Goal: Information Seeking & Learning: Learn about a topic

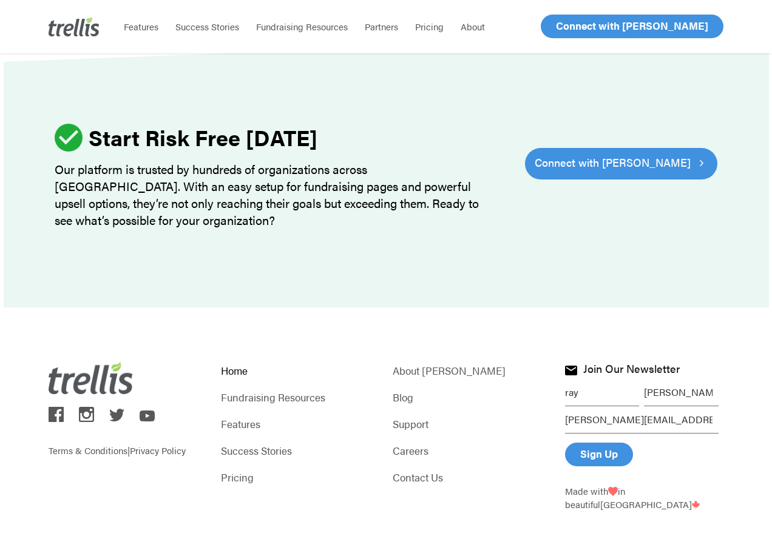
scroll to position [3681, 0]
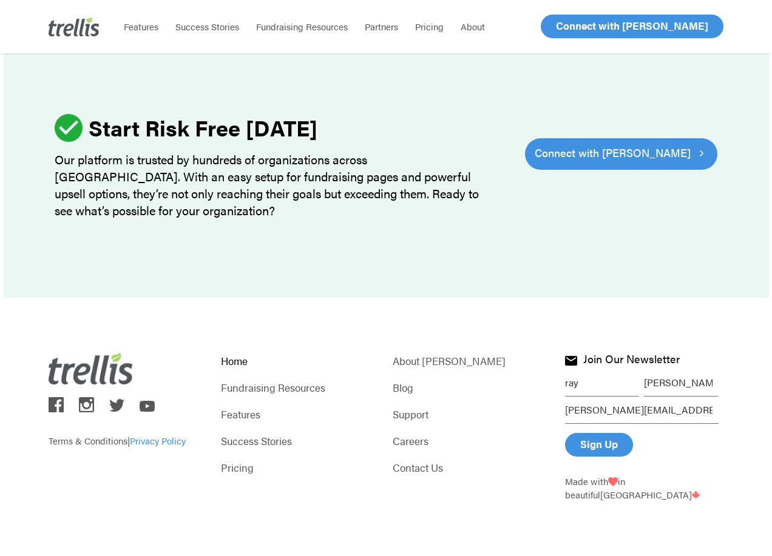
click at [163, 440] on link "Privacy Policy" at bounding box center [158, 440] width 56 height 13
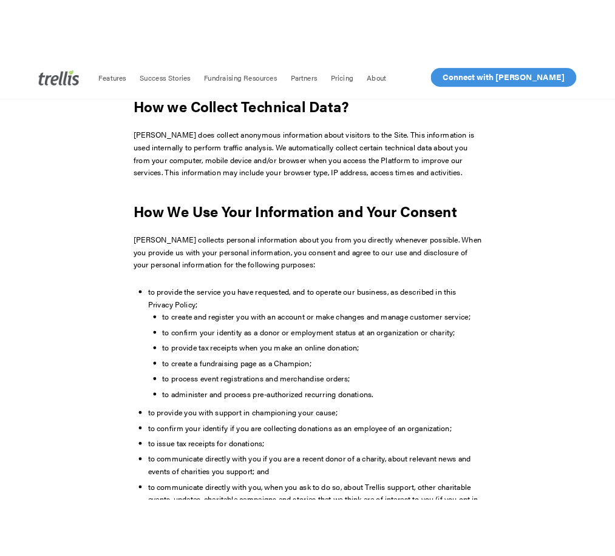
scroll to position [849, 0]
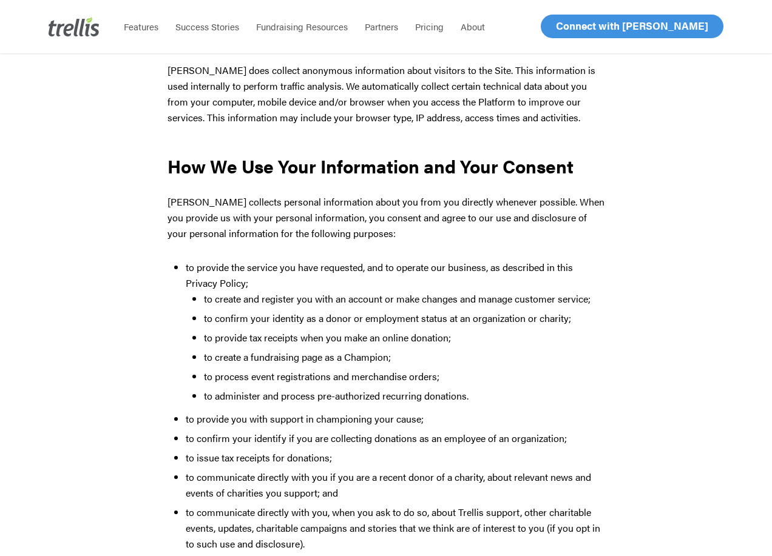
drag, startPoint x: 1, startPoint y: 252, endPoint x: 52, endPoint y: 262, distance: 51.3
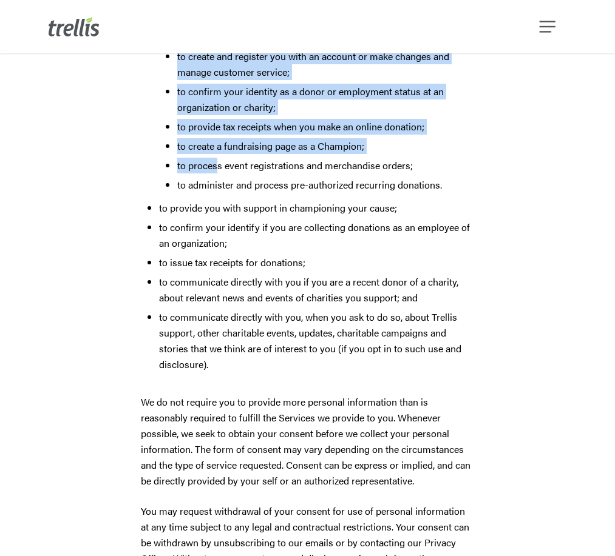
scroll to position [1346, 0]
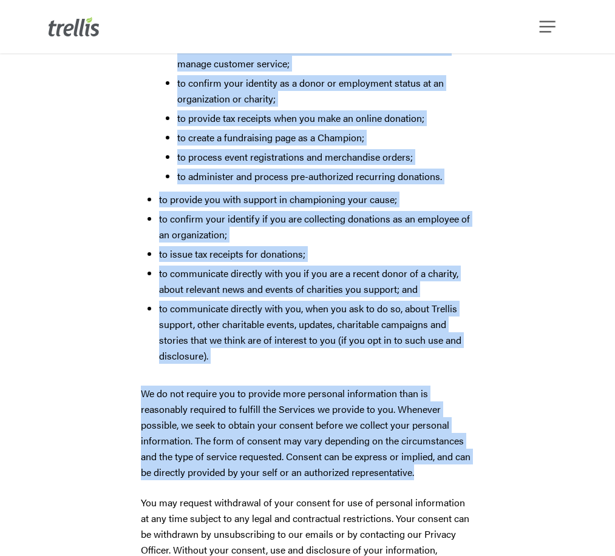
drag, startPoint x: 137, startPoint y: 98, endPoint x: 428, endPoint y: 456, distance: 461.1
drag, startPoint x: 428, startPoint y: 456, endPoint x: 363, endPoint y: 427, distance: 71.2
copy div "Trellis collects personal information about you from you directly whenever poss…"
click at [219, 399] on p "We do not require you to provide more personal information than is reasonably r…" at bounding box center [307, 440] width 333 height 109
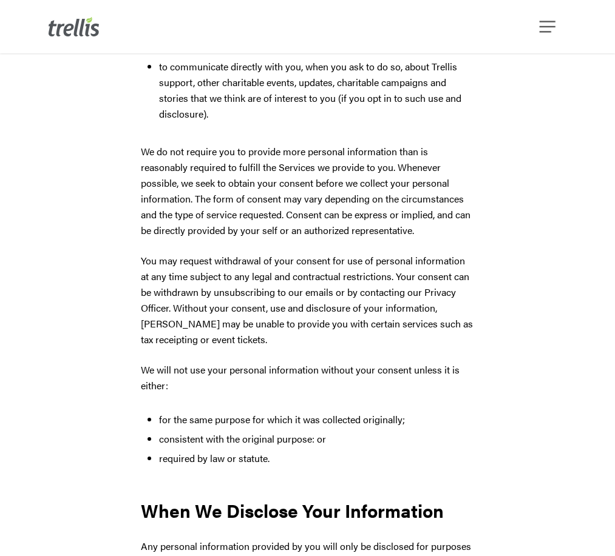
scroll to position [1588, 0]
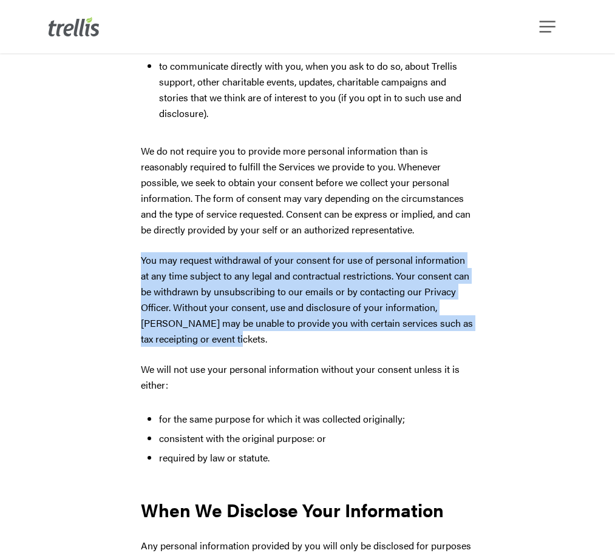
drag, startPoint x: 137, startPoint y: 242, endPoint x: 223, endPoint y: 326, distance: 119.7
drag, startPoint x: 223, startPoint y: 325, endPoint x: 185, endPoint y: 259, distance: 76.1
copy p "You may request withdrawal of your consent for use of personal information at a…"
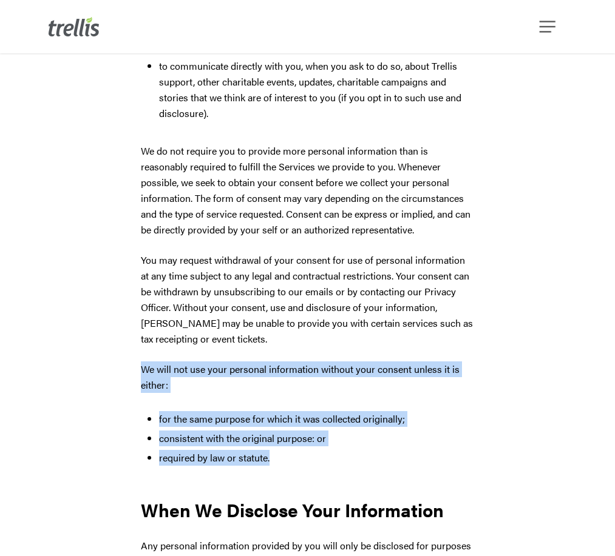
drag, startPoint x: 140, startPoint y: 346, endPoint x: 312, endPoint y: 440, distance: 195.5
drag, startPoint x: 311, startPoint y: 440, endPoint x: 228, endPoint y: 400, distance: 92.3
copy div "We will not use your personal information without your consent unless it is eit…"
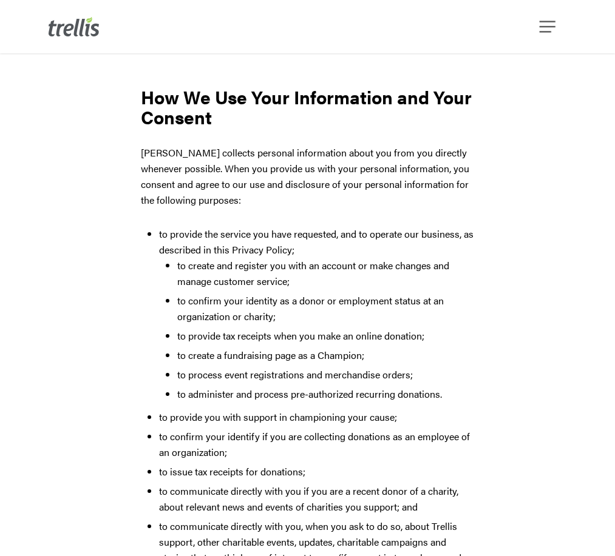
scroll to position [0, 0]
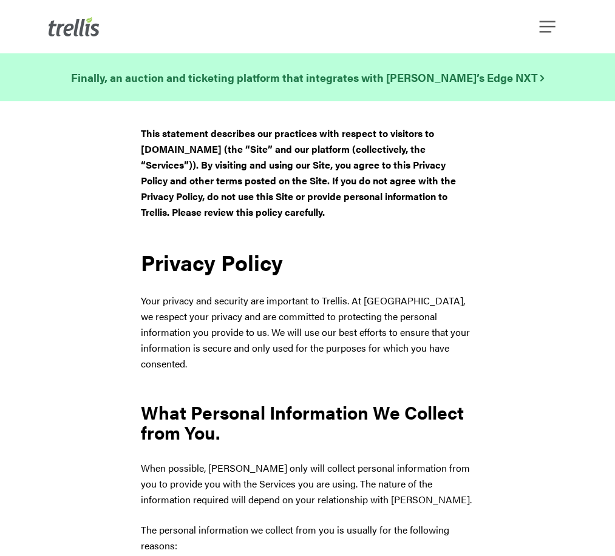
click at [83, 30] on img at bounding box center [74, 26] width 51 height 19
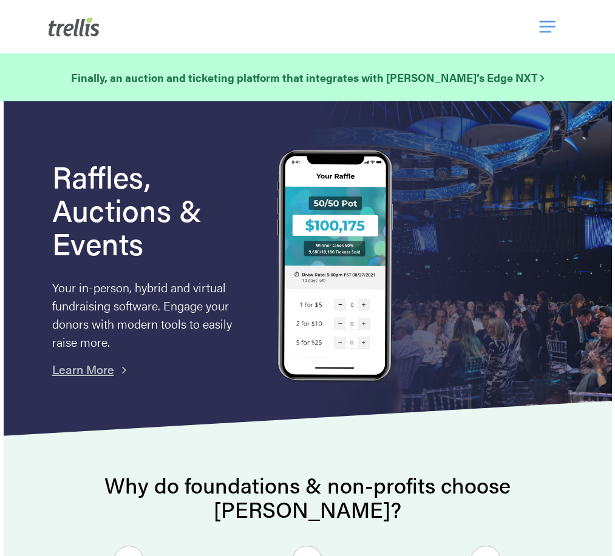
click at [550, 21] on span "Navigation Menu" at bounding box center [547, 26] width 16 height 21
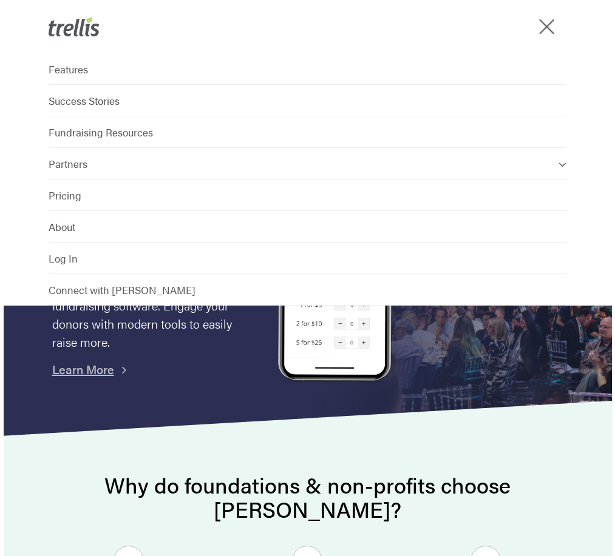
click at [596, 133] on div "Features Success Stories Fundraising Resources Partners Find a Partner Become a…" at bounding box center [307, 179] width 615 height 252
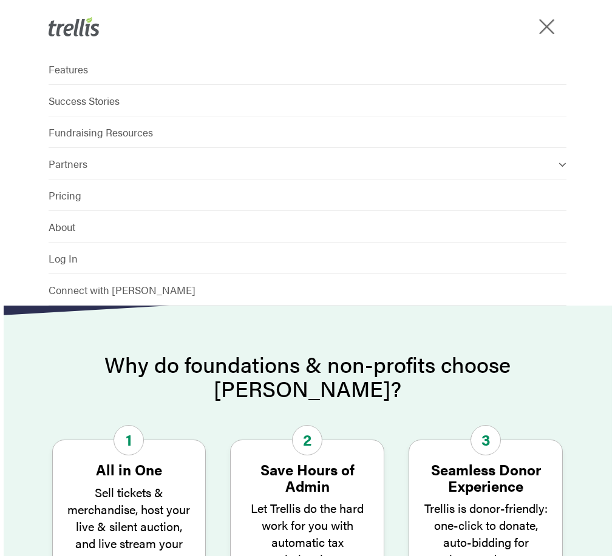
scroll to position [121, 0]
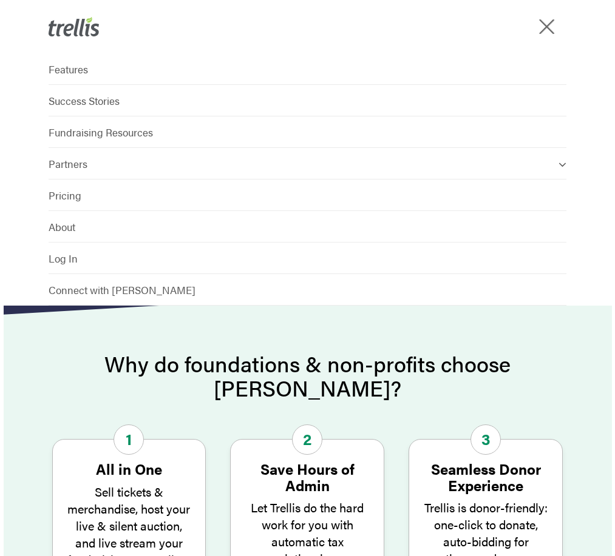
click at [581, 366] on div "Why do foundations & non-profits choose Trellis? 1 All in One Sell tickets & me…" at bounding box center [308, 537] width 608 height 370
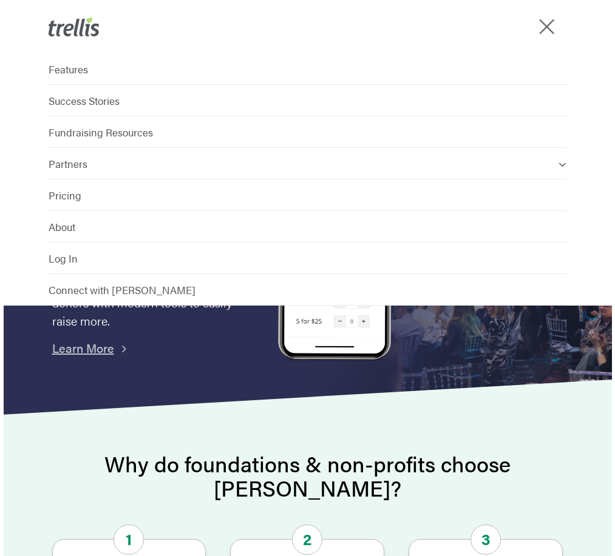
scroll to position [0, 0]
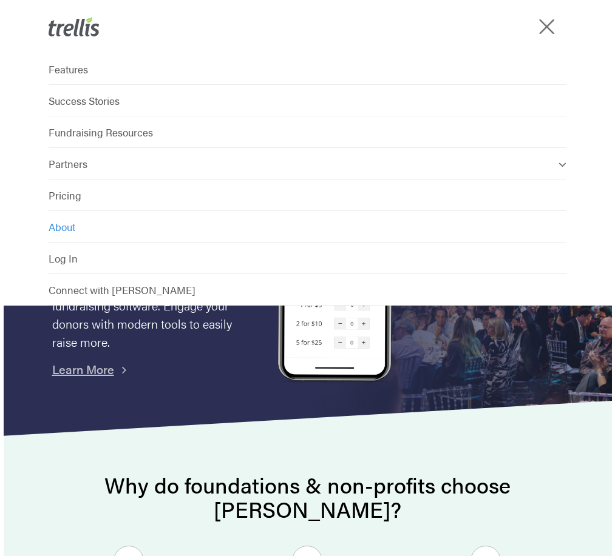
click at [62, 229] on span "About" at bounding box center [62, 227] width 27 height 15
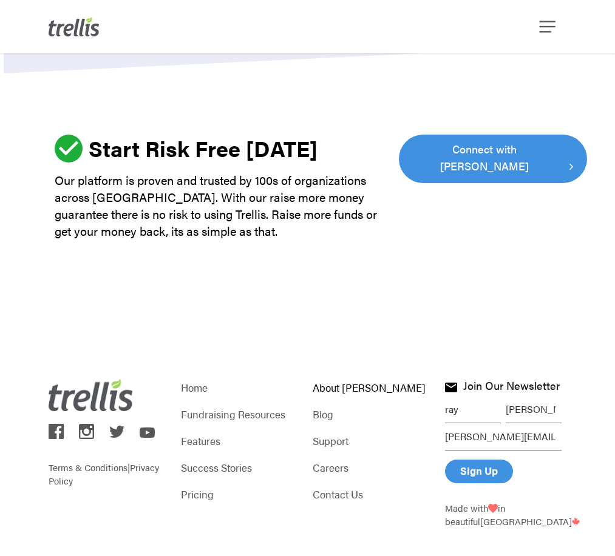
scroll to position [1504, 0]
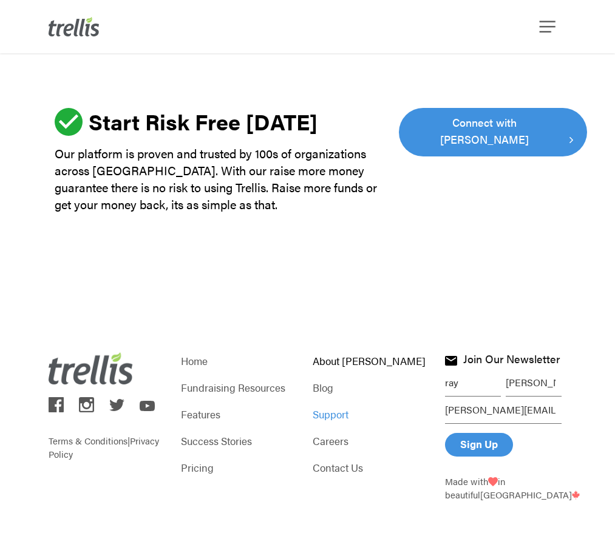
click at [337, 412] on link "Support" at bounding box center [372, 414] width 121 height 17
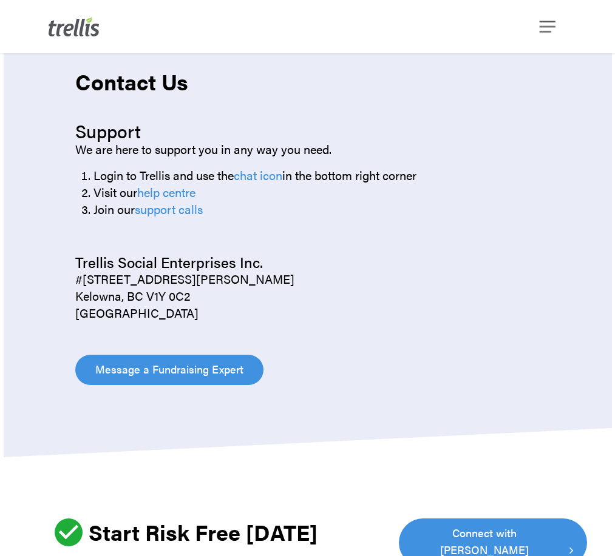
scroll to position [1092, 0]
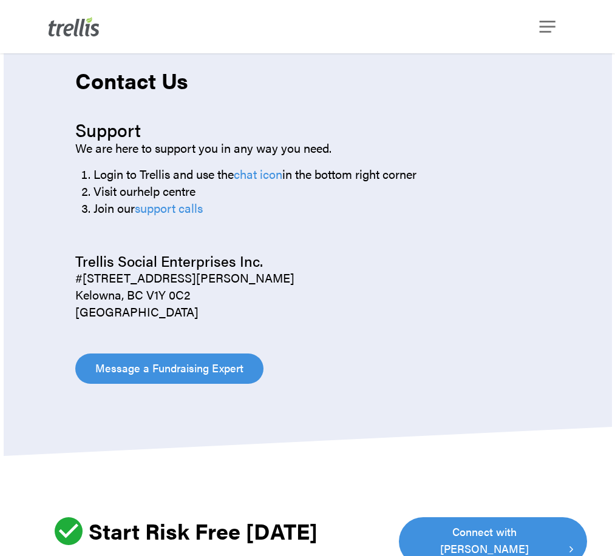
click at [189, 197] on link "help centre" at bounding box center [166, 191] width 58 height 18
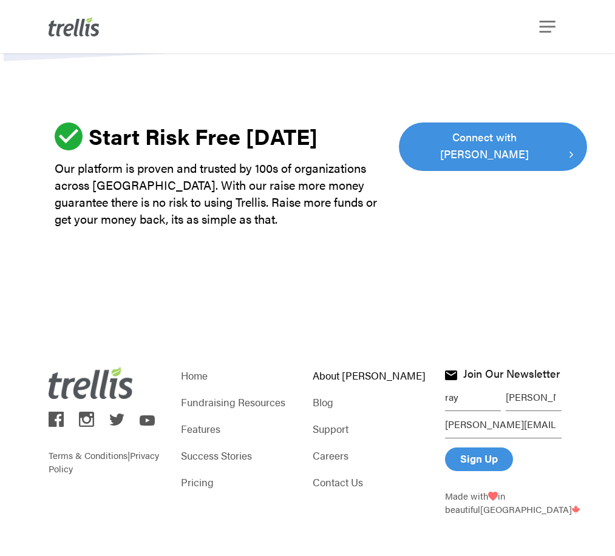
scroll to position [1504, 0]
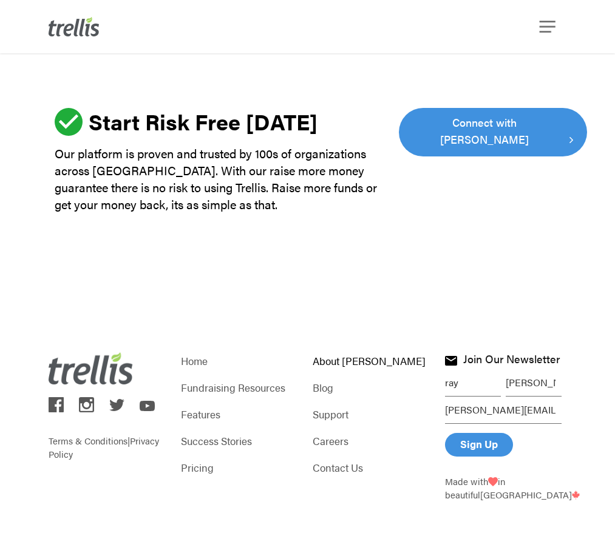
click at [289, 178] on p "Our platform is proven and trusted by 100s of organizations across [GEOGRAPHIC_…" at bounding box center [221, 179] width 333 height 68
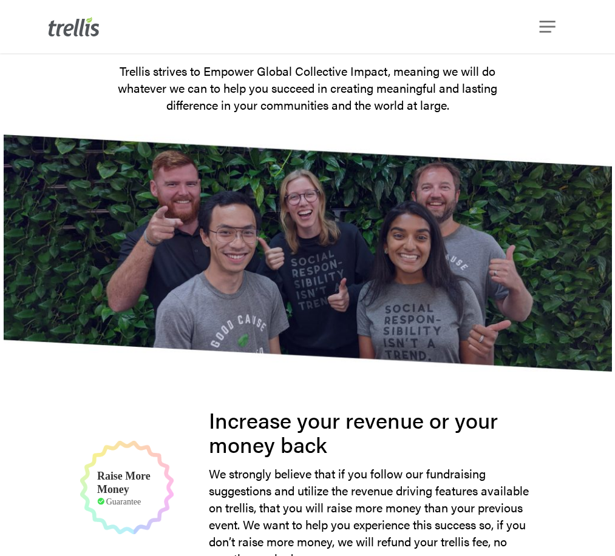
scroll to position [48, 0]
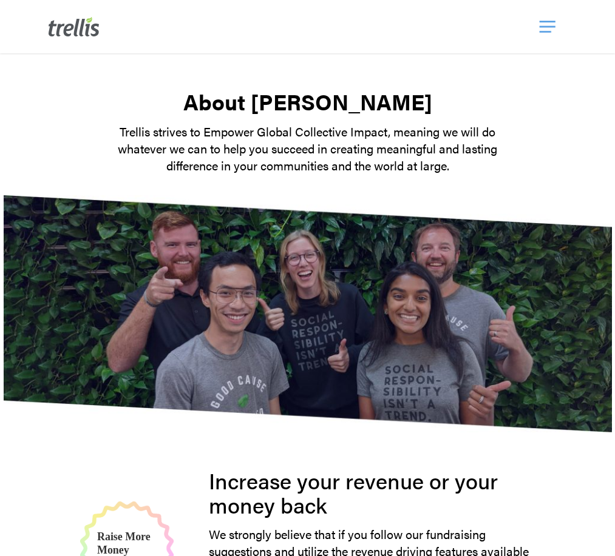
click at [543, 20] on span "Navigation Menu" at bounding box center [547, 26] width 16 height 21
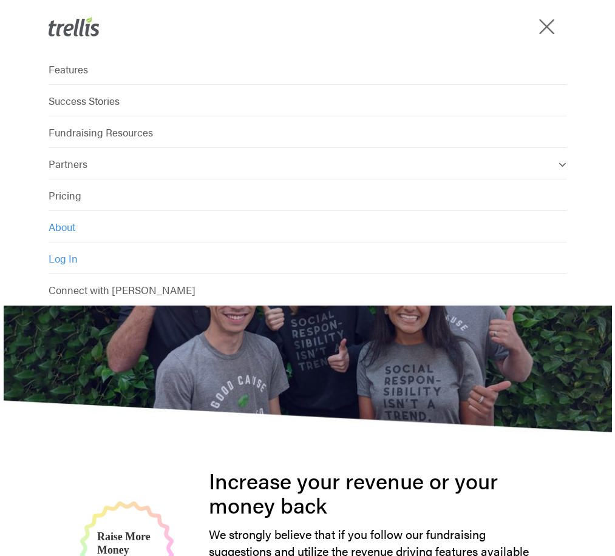
click at [62, 256] on span "Log In" at bounding box center [63, 258] width 29 height 15
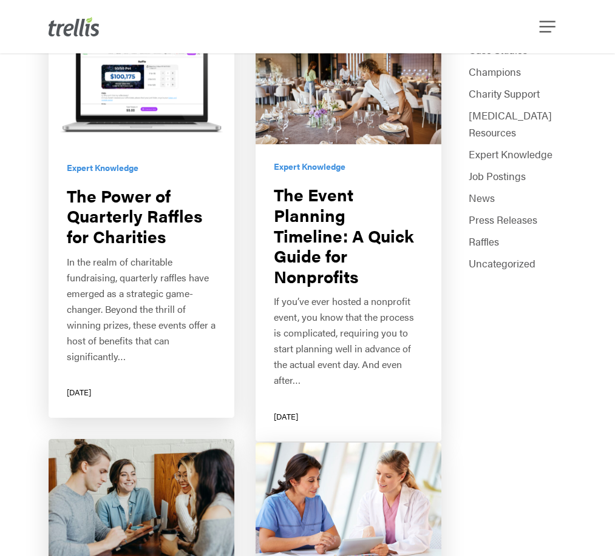
scroll to position [243, 0]
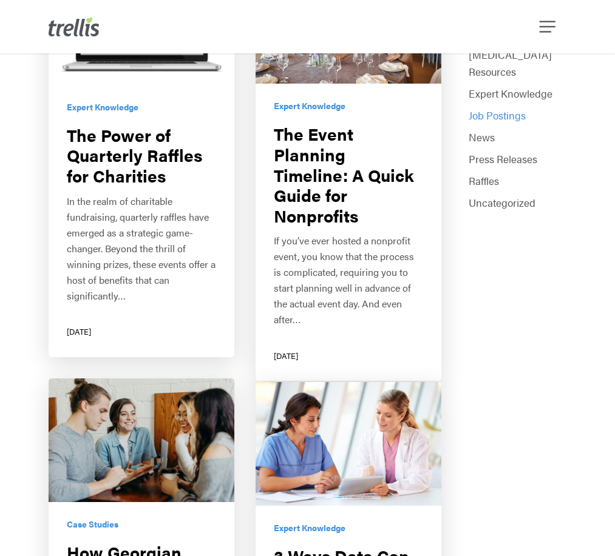
click at [491, 107] on link "Job Postings" at bounding box center [517, 115] width 98 height 17
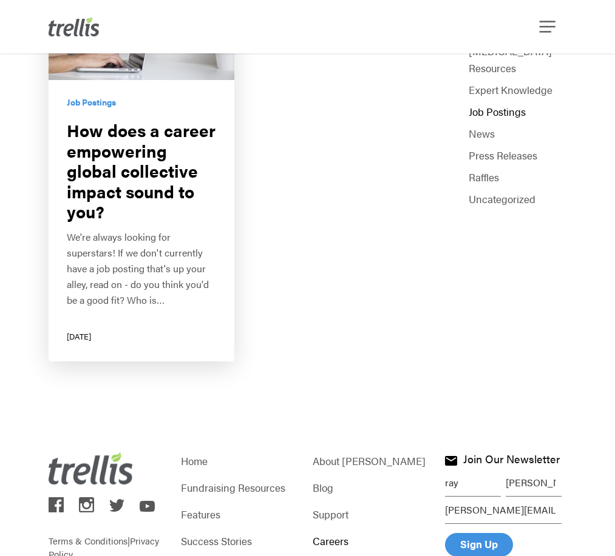
scroll to position [243, 0]
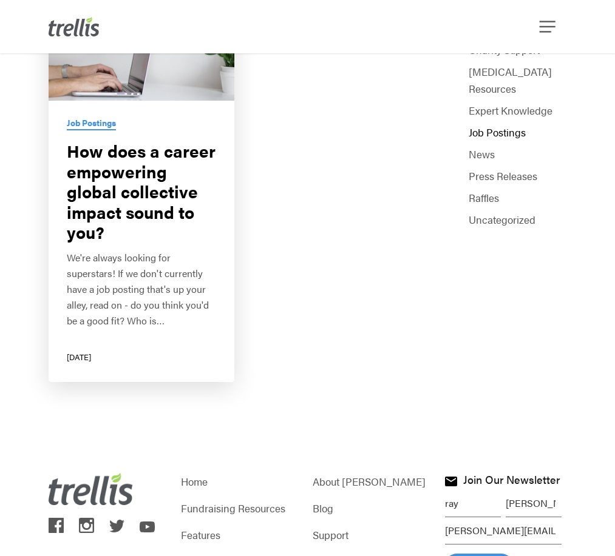
click at [99, 124] on link "Job Postings" at bounding box center [91, 123] width 49 height 12
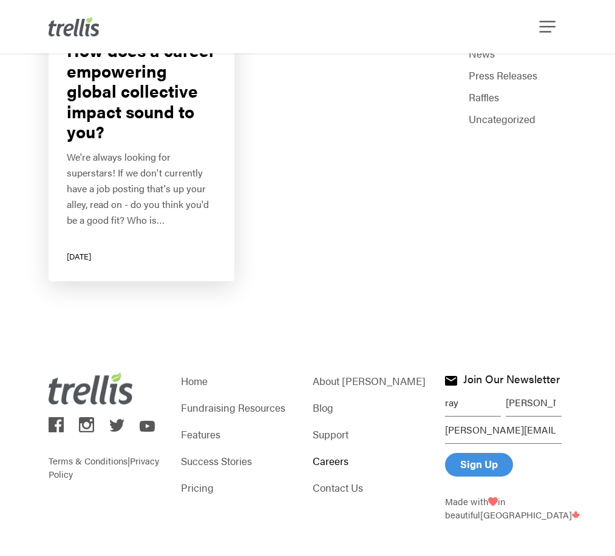
scroll to position [363, 0]
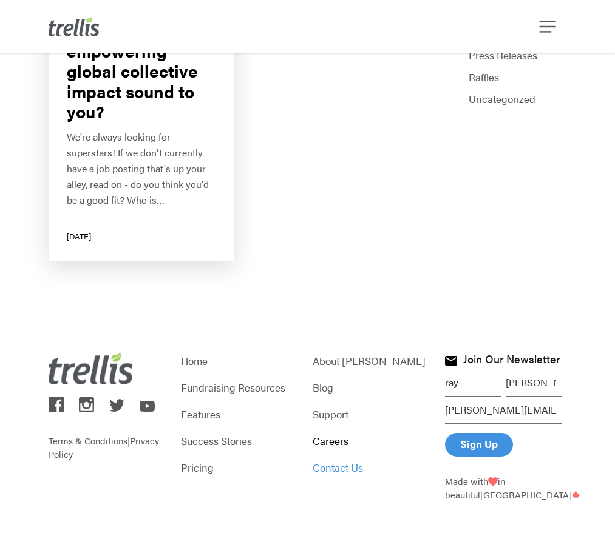
click at [336, 468] on link "Contact Us" at bounding box center [372, 467] width 121 height 17
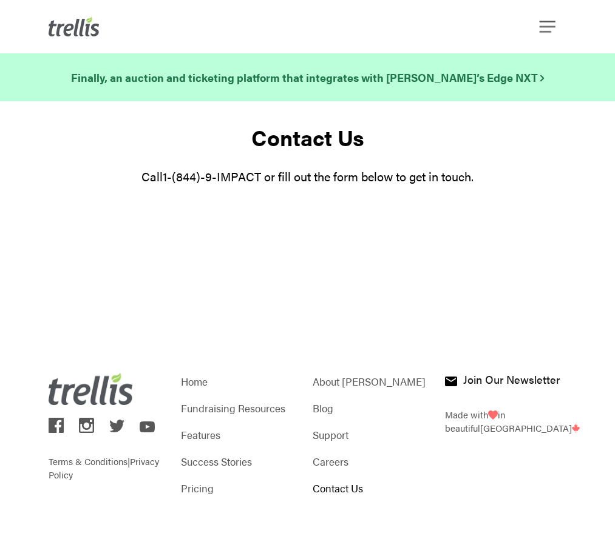
select select "Google"
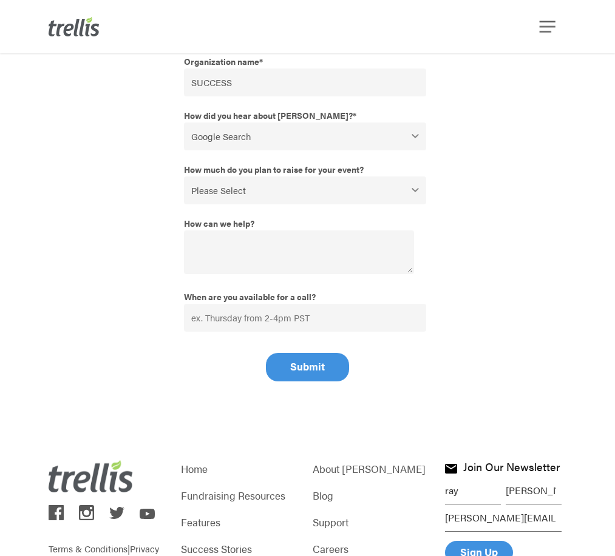
scroll to position [118, 0]
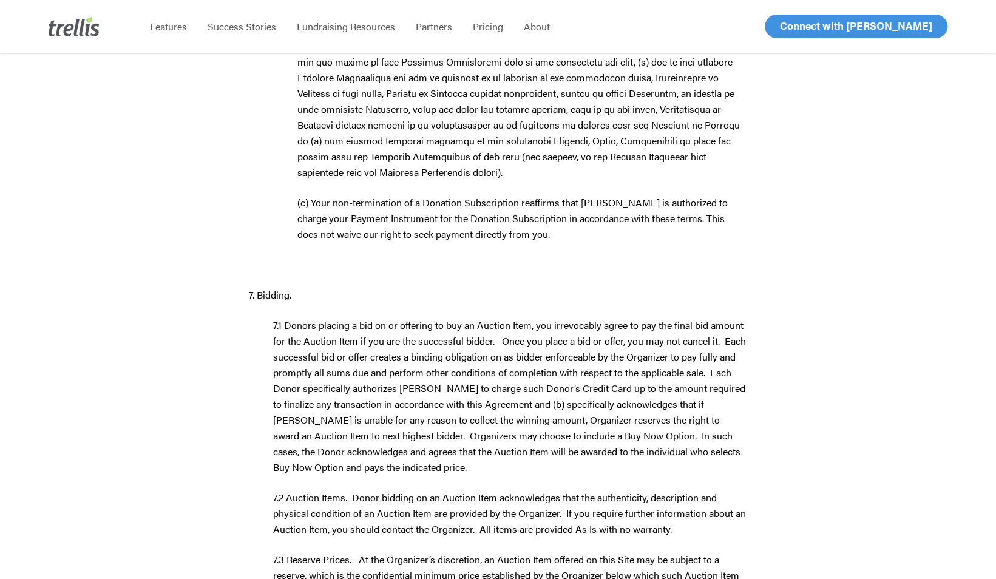
scroll to position [4672, 0]
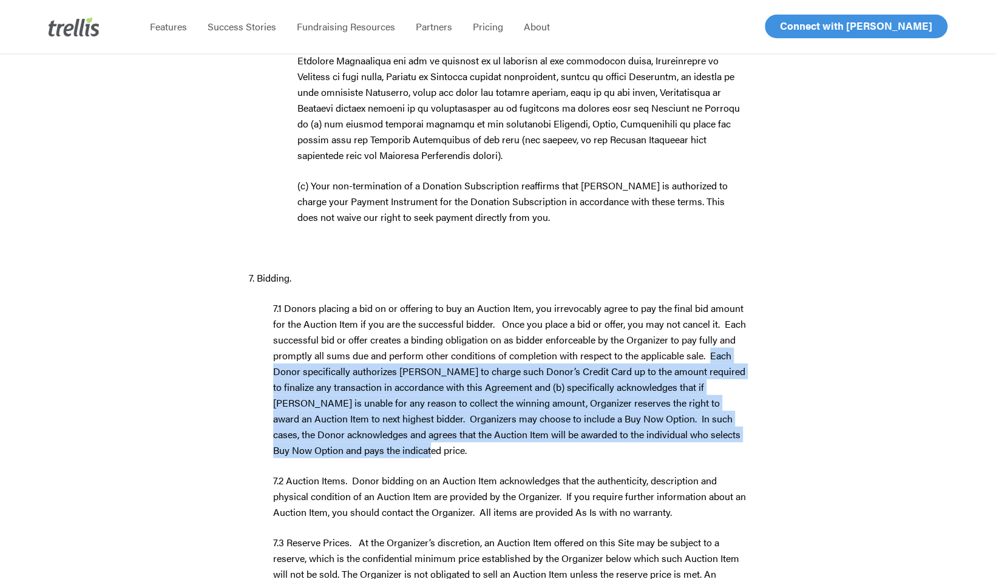
drag, startPoint x: 710, startPoint y: 228, endPoint x: 703, endPoint y: 316, distance: 87.7
click at [704, 316] on p "7.1 Donors placing a bid on or offering to buy an Auction Item, you irrevocably…" at bounding box center [498, 386] width 498 height 172
drag, startPoint x: 703, startPoint y: 316, endPoint x: 634, endPoint y: 277, distance: 78.8
copy span "Each Donor specifically authorizes Trellis to charge such Donor’s Credit Card u…"
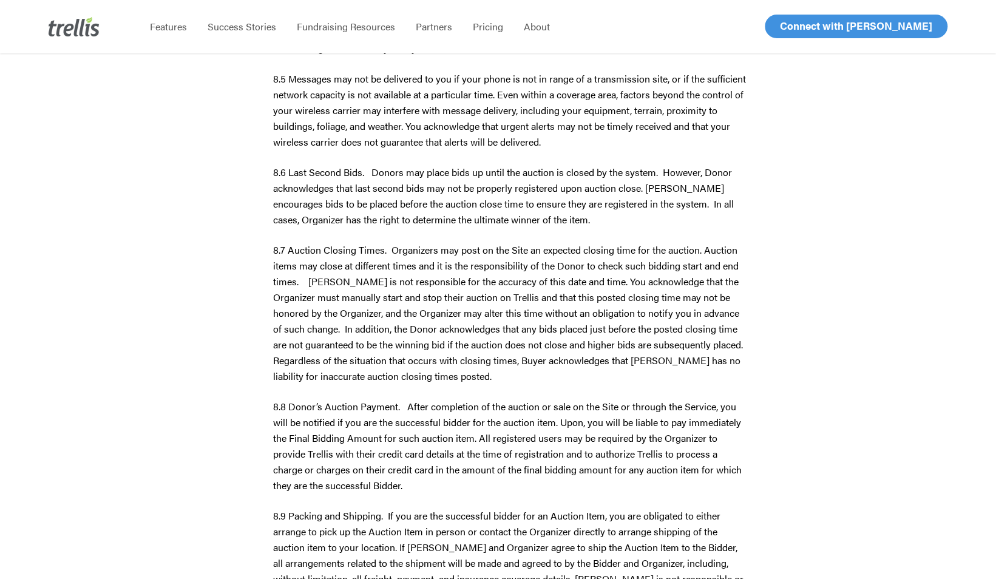
scroll to position [5582, 0]
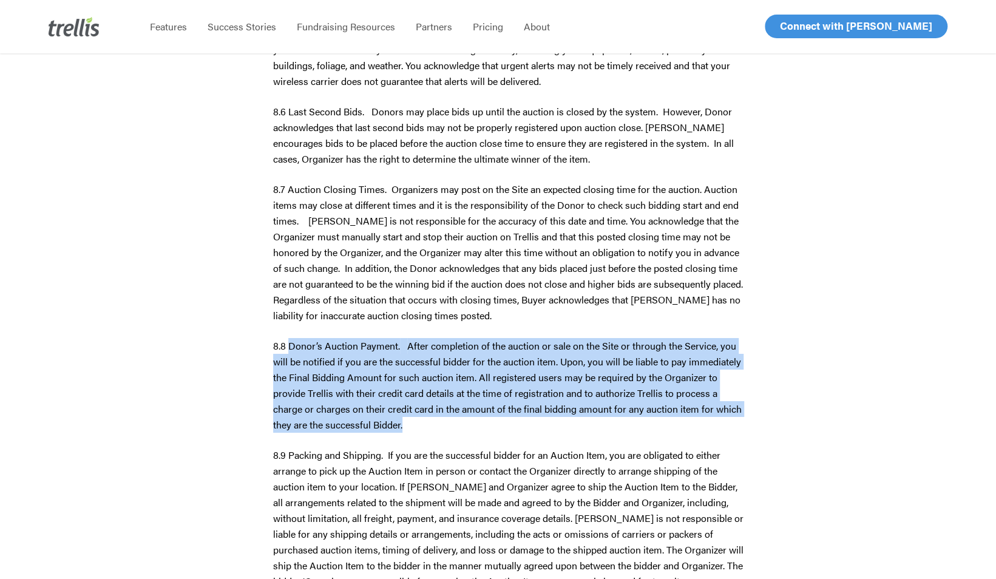
drag, startPoint x: 288, startPoint y: 217, endPoint x: 417, endPoint y: 295, distance: 151.3
click at [418, 338] on p "8.8 Donor’s Auction Payment. After completion of the auction or sale on the Sit…" at bounding box center [498, 392] width 498 height 109
drag, startPoint x: 417, startPoint y: 295, endPoint x: 354, endPoint y: 245, distance: 81.2
copy p "Donor’s Auction Payment. After completion of the auction or sale on the Site or…"
click at [624, 339] on span "After completion of the auction or sale on the Site or through the Service, you…" at bounding box center [507, 385] width 468 height 93
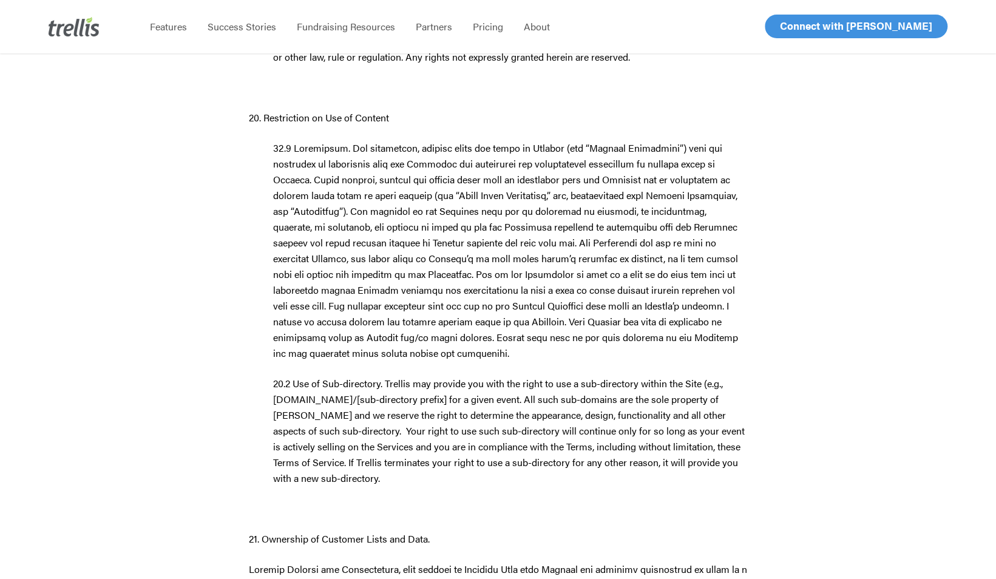
scroll to position [23845, 0]
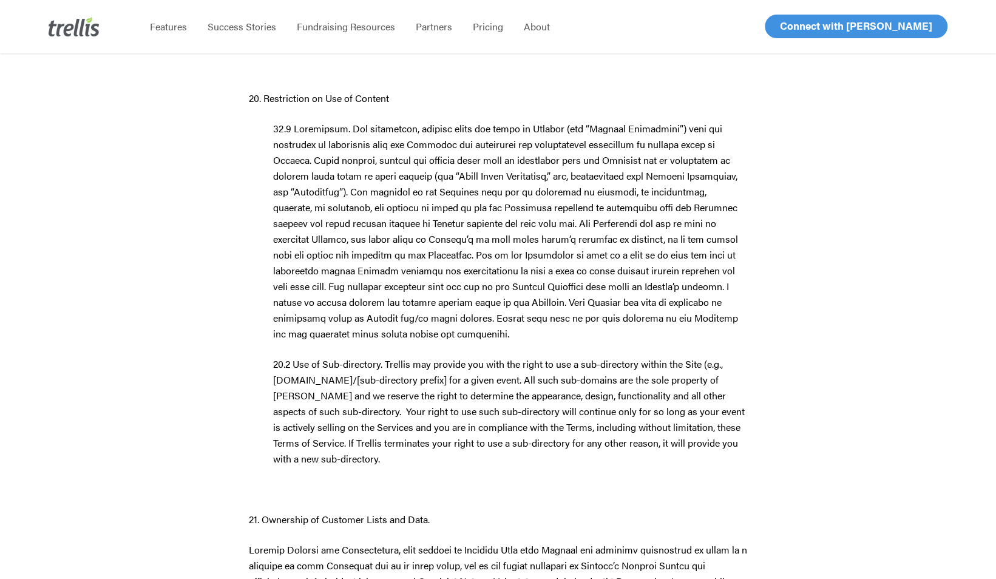
drag, startPoint x: 562, startPoint y: 220, endPoint x: 535, endPoint y: 208, distance: 30.1
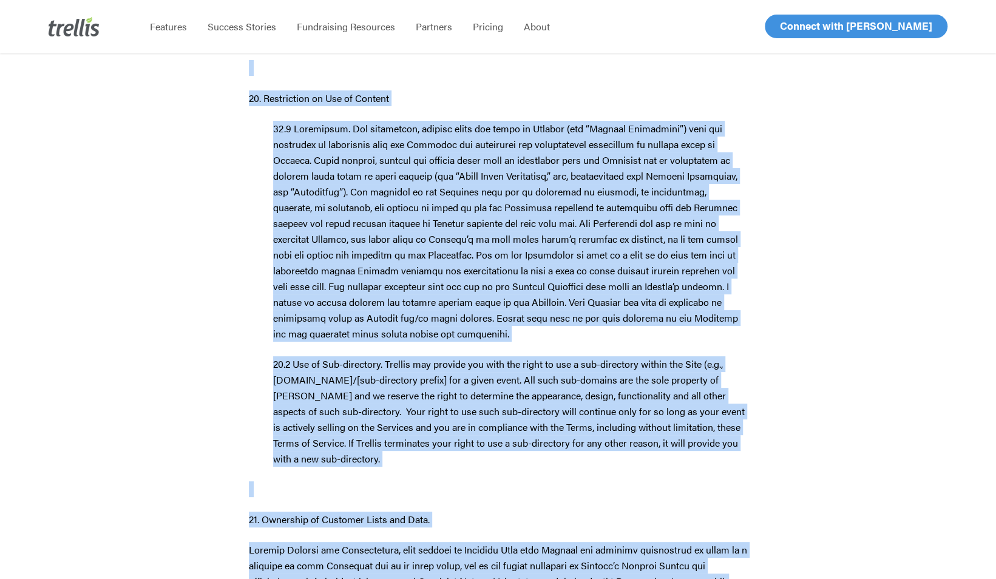
drag, startPoint x: 235, startPoint y: 173, endPoint x: 457, endPoint y: 379, distance: 302.7
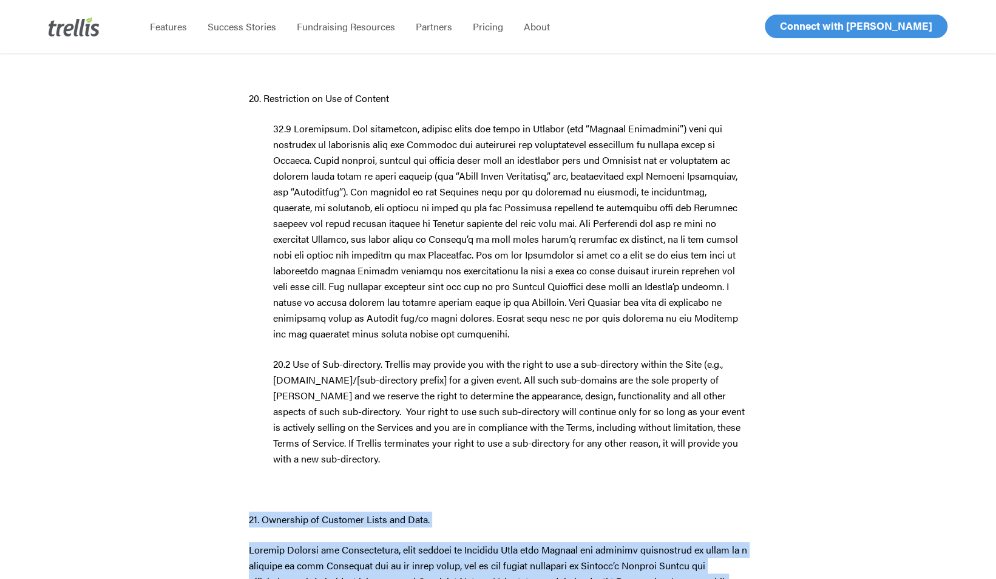
drag, startPoint x: 242, startPoint y: 175, endPoint x: 543, endPoint y: 430, distance: 394.7
drag, startPoint x: 543, startPoint y: 430, endPoint x: 472, endPoint y: 351, distance: 106.6
copy div "21. Ownership of Customer Lists and Data. Between Trellis and Organization, wit…"
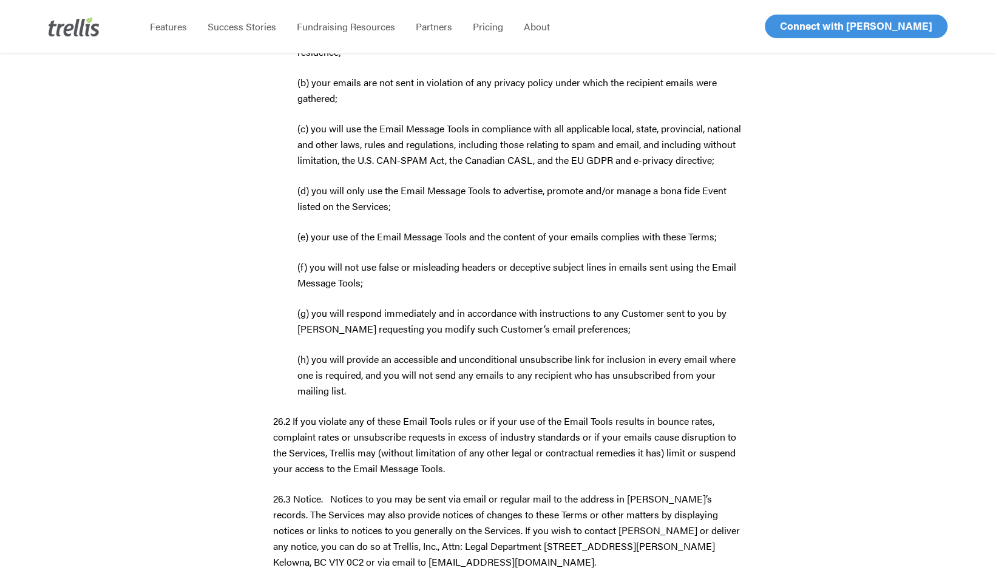
scroll to position [26223, 0]
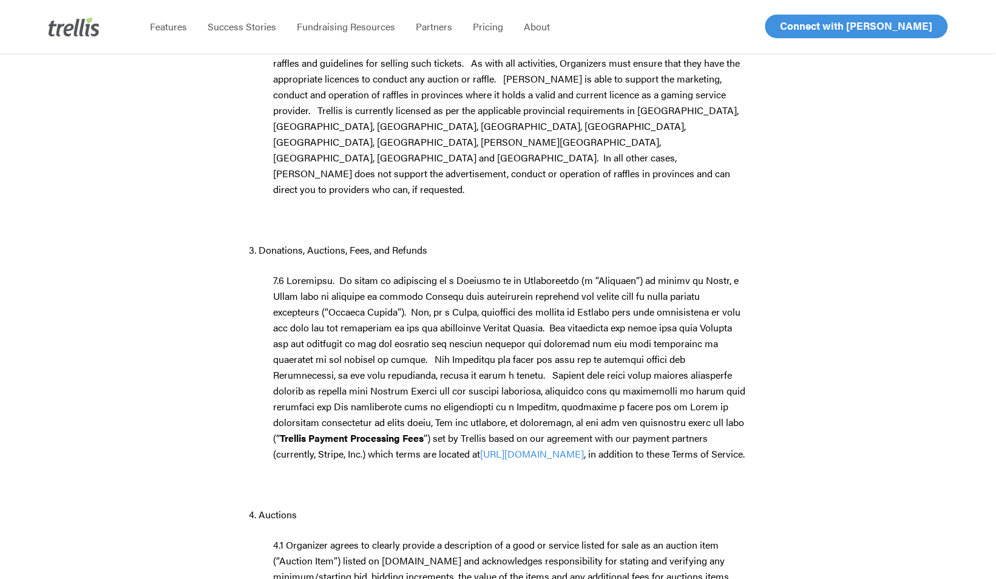
scroll to position [1942, 0]
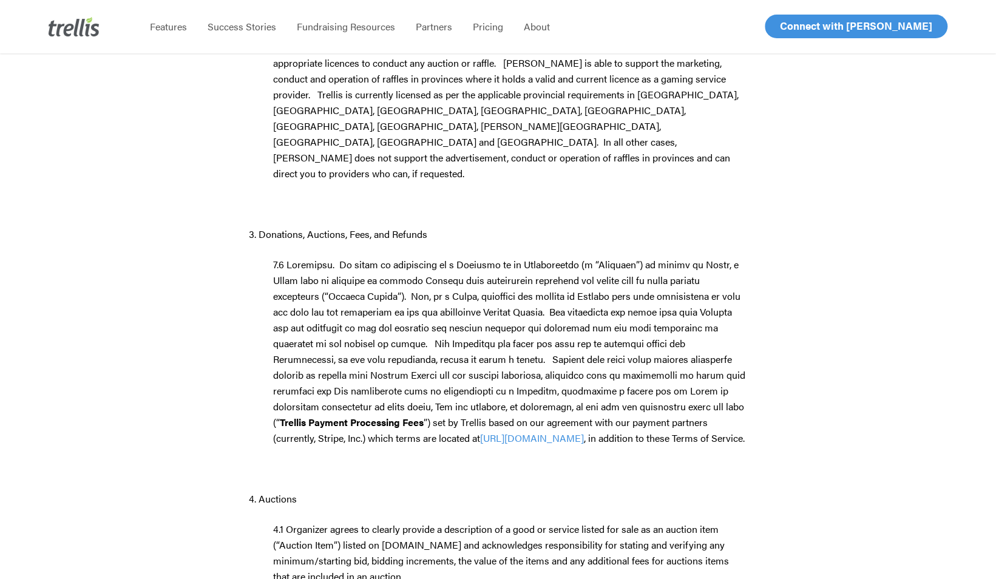
drag, startPoint x: 257, startPoint y: 203, endPoint x: 691, endPoint y: 381, distance: 469.6
click at [691, 381] on p "Trellis Payment Processing Fees ”) set by Trellis based on our agreement with o…" at bounding box center [498, 359] width 498 height 204
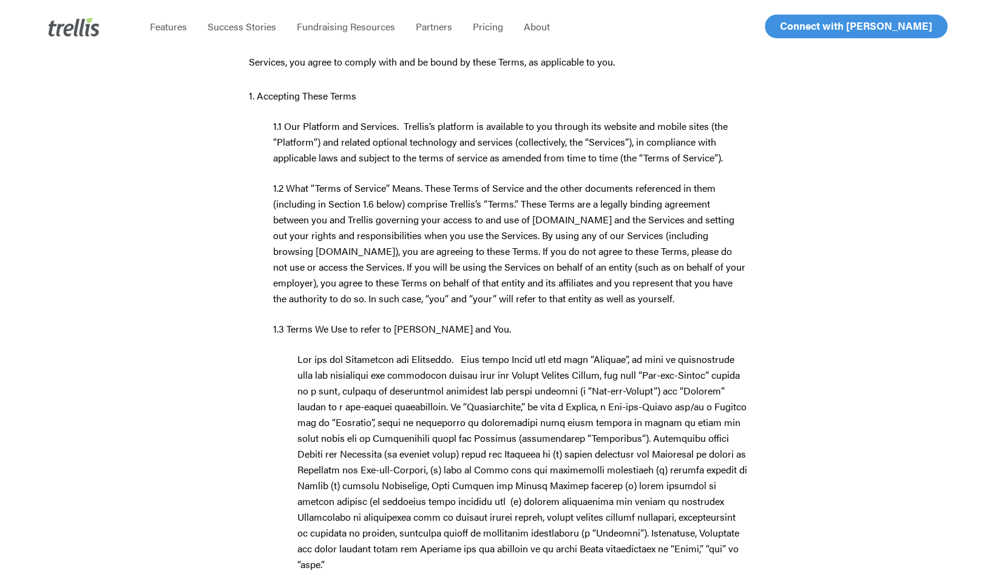
scroll to position [0, 0]
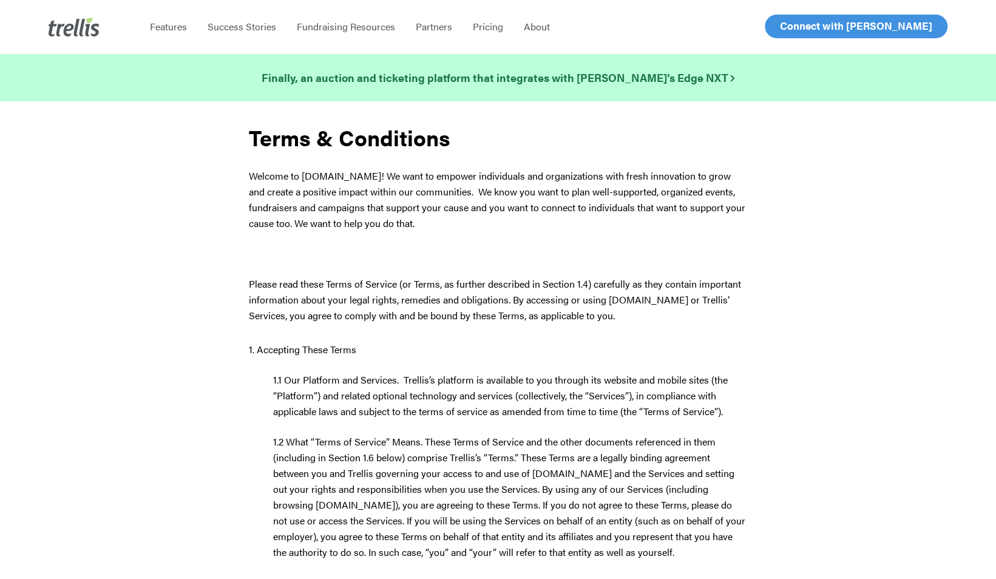
click at [399, 144] on strong "Terms & Conditions" at bounding box center [349, 137] width 201 height 32
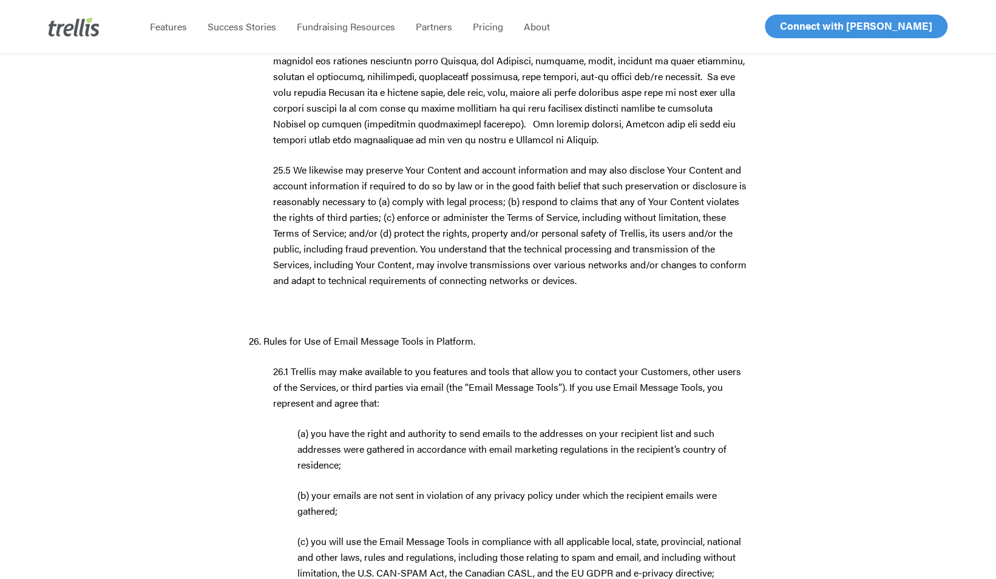
scroll to position [25863, 0]
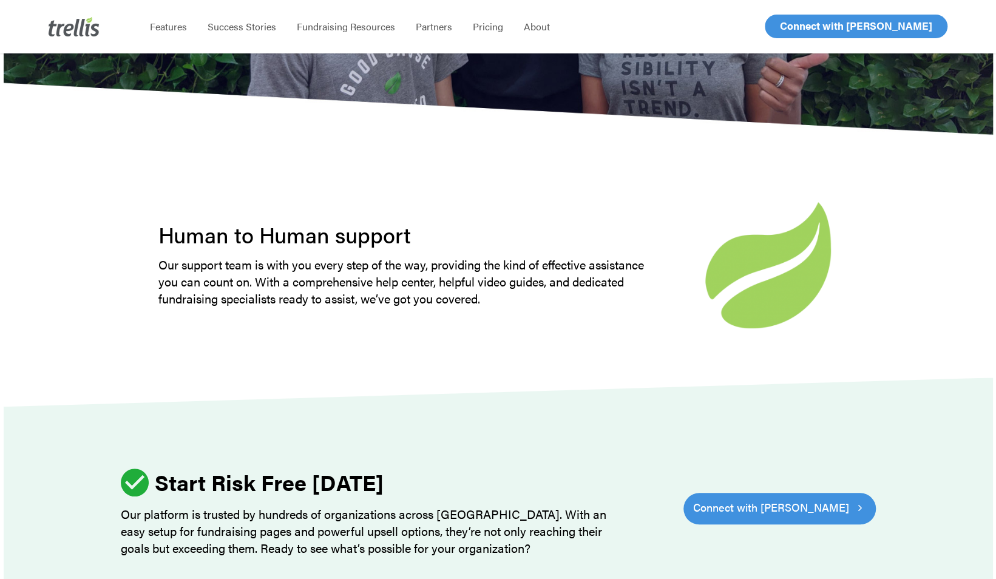
scroll to position [3685, 0]
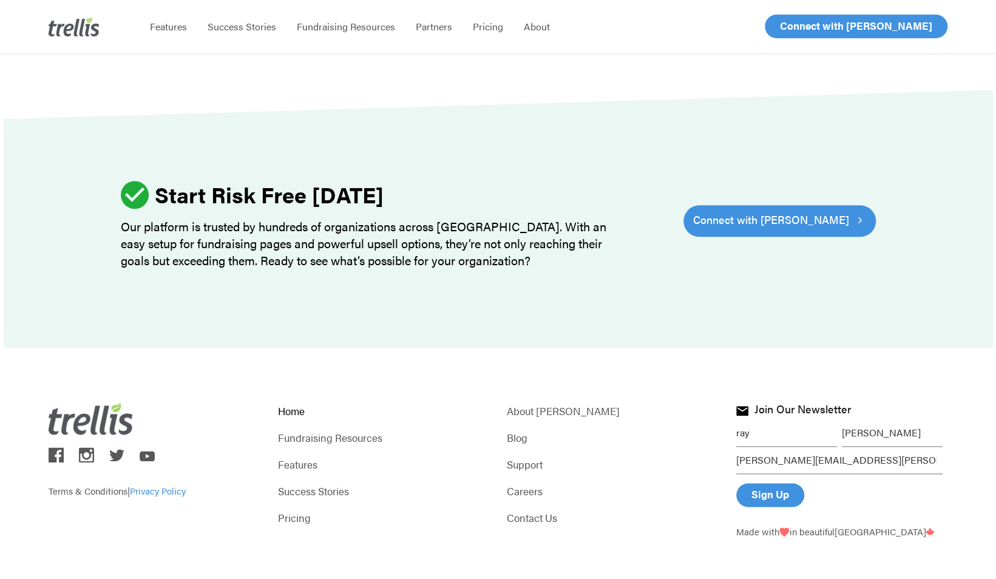
click at [166, 484] on link "Privacy Policy" at bounding box center [158, 490] width 56 height 13
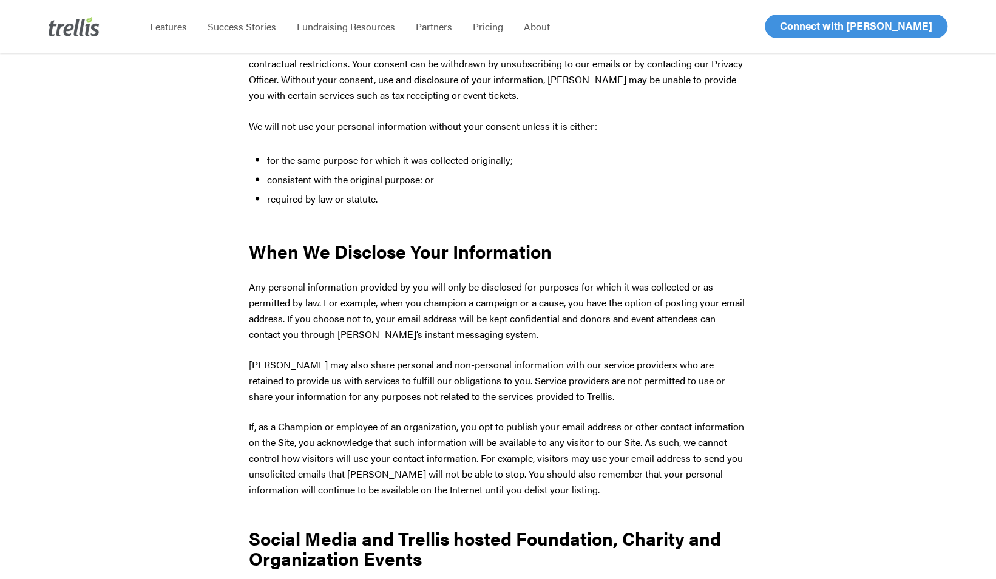
scroll to position [1382, 0]
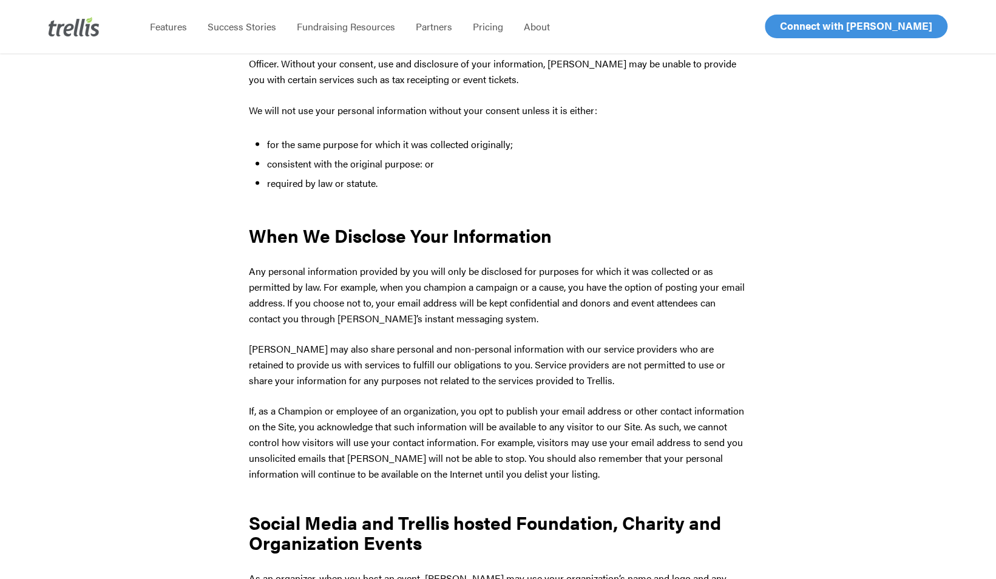
drag, startPoint x: 502, startPoint y: 273, endPoint x: 453, endPoint y: 267, distance: 50.1
click at [502, 273] on p "Any personal information provided by you will only be disclosed for purposes fo…" at bounding box center [498, 302] width 498 height 78
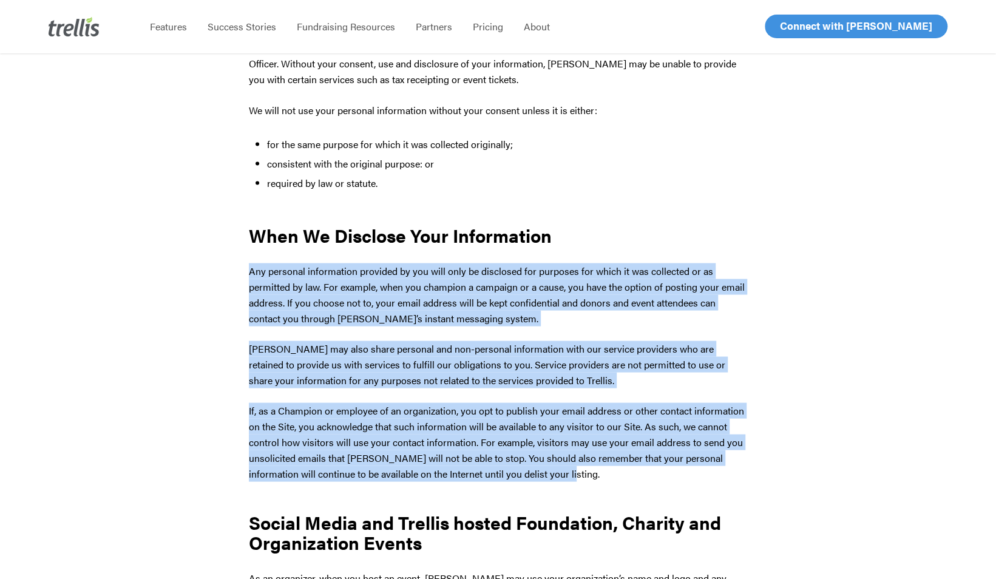
drag, startPoint x: 243, startPoint y: 272, endPoint x: 562, endPoint y: 471, distance: 375.8
click at [562, 471] on div "This statement describes our practices with respect to visitors to [DOMAIN_NAME…" at bounding box center [498, 391] width 514 height 3296
drag, startPoint x: 562, startPoint y: 471, endPoint x: 479, endPoint y: 439, distance: 89.1
copy div "Lor ipsumdol sitametcons adipisci el sed doei temp in utlaboree dol magnaali en…"
click at [478, 279] on p "Any personal information provided by you will only be disclosed for purposes fo…" at bounding box center [498, 302] width 498 height 78
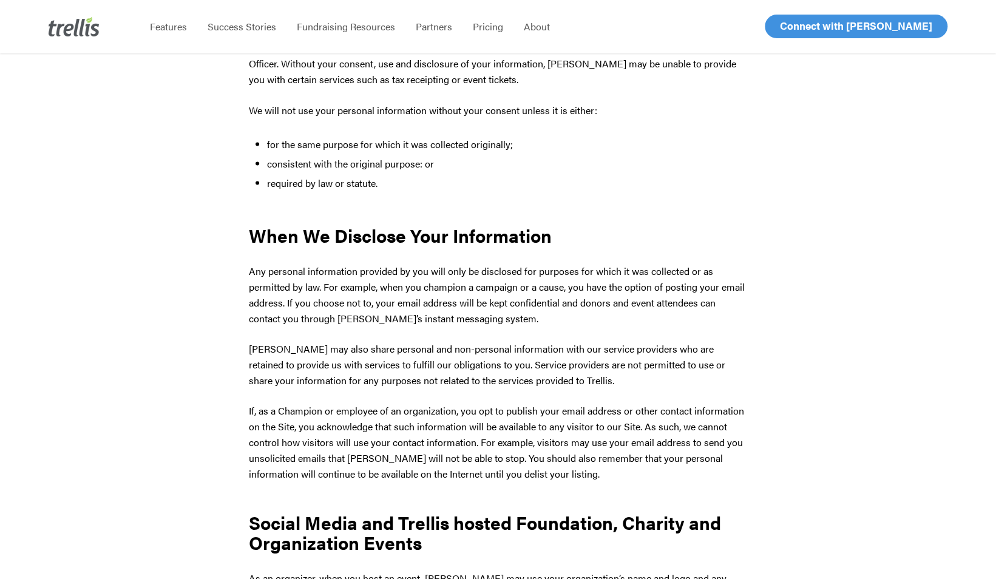
click at [524, 265] on p "Any personal information provided by you will only be disclosed for purposes fo…" at bounding box center [498, 302] width 498 height 78
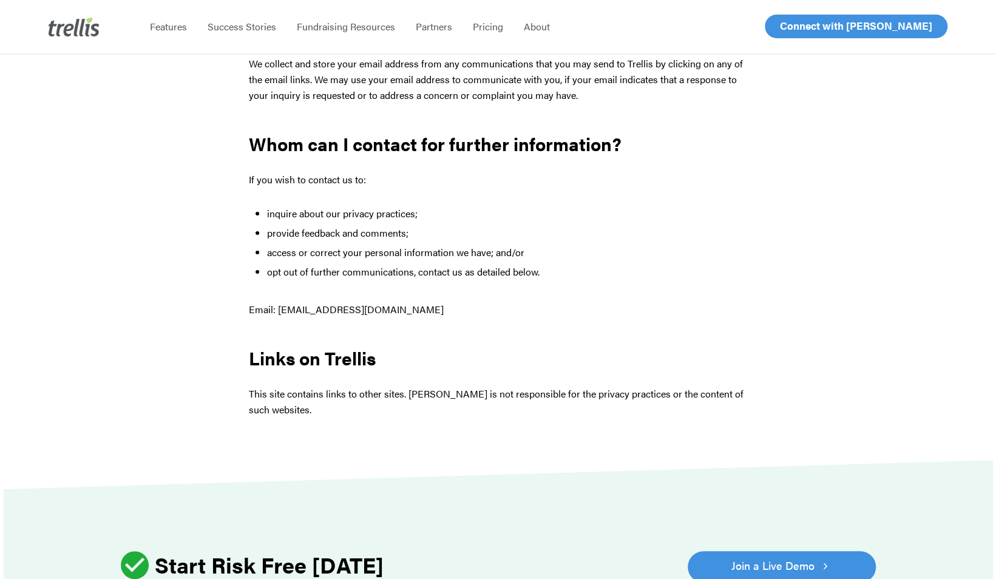
scroll to position [3020, 0]
